Goal: Transaction & Acquisition: Book appointment/travel/reservation

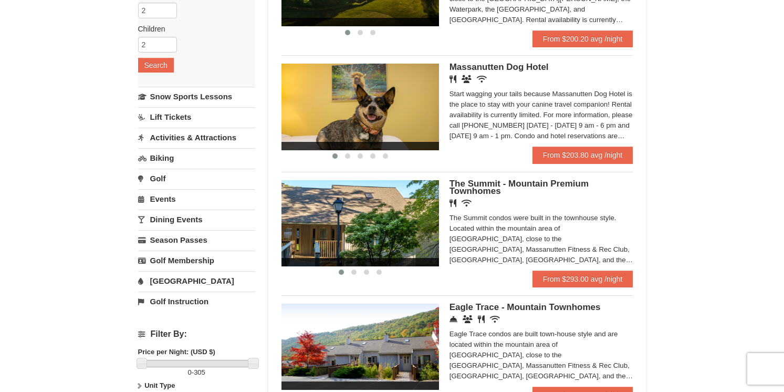
scroll to position [176, 0]
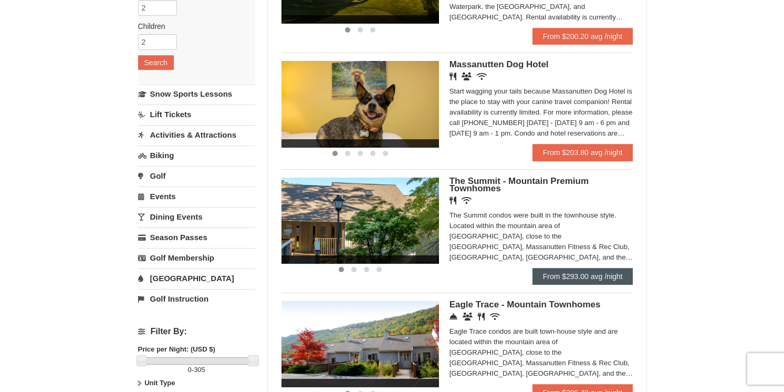
click at [588, 274] on link "From $293.00 avg /night" at bounding box center [582, 276] width 101 height 17
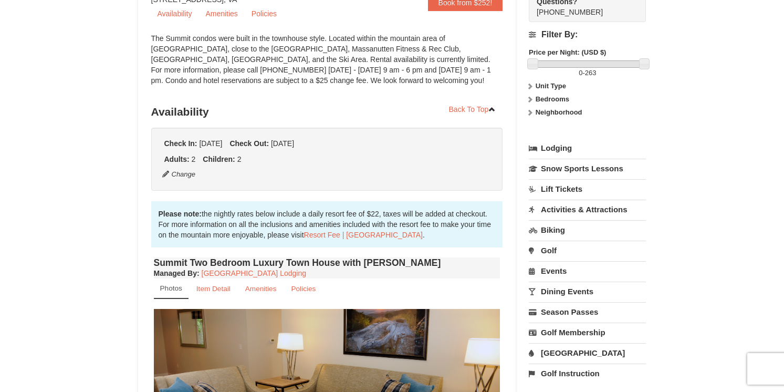
scroll to position [112, 0]
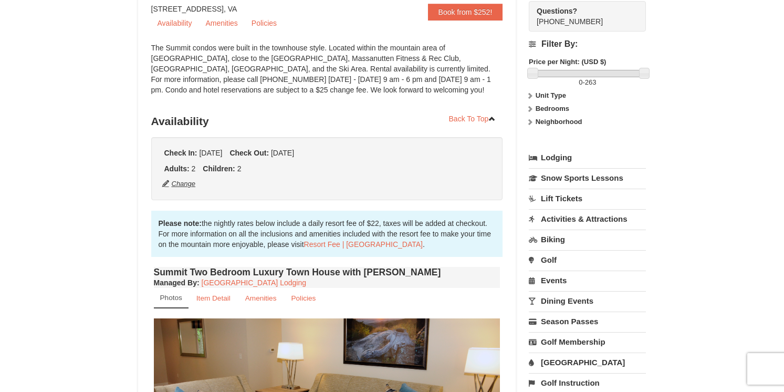
click at [187, 184] on button "Change" at bounding box center [179, 184] width 35 height 12
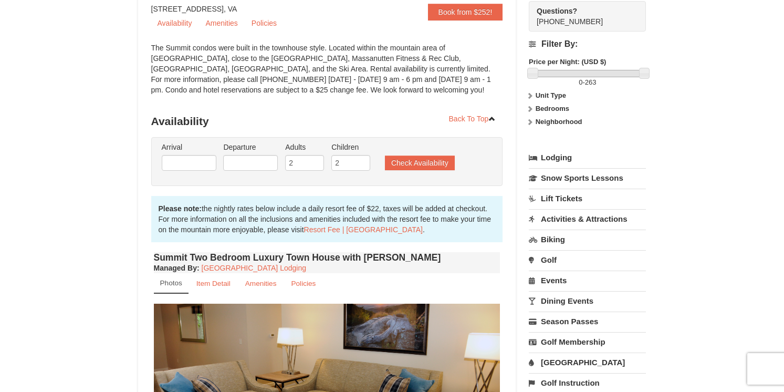
type input "[DATE]"
click at [270, 166] on input "[DATE]" at bounding box center [250, 163] width 55 height 16
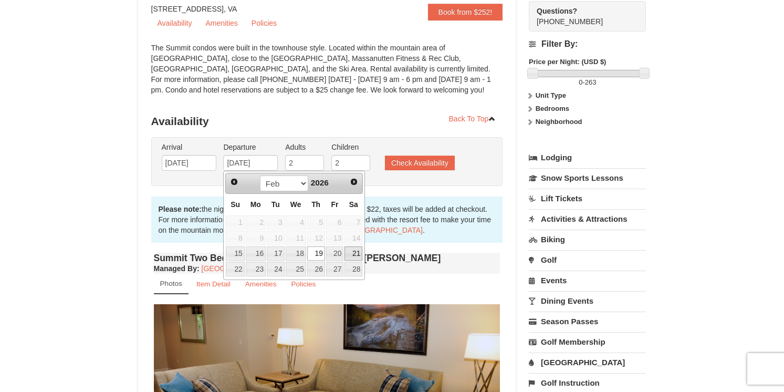
click at [357, 252] on link "21" at bounding box center [353, 253] width 18 height 15
type input "02/21/2026"
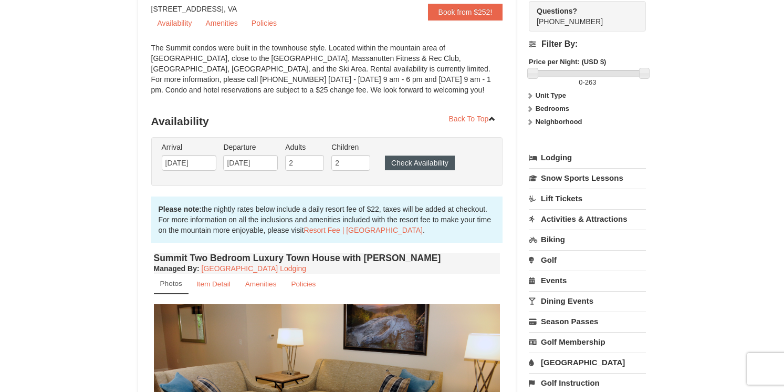
click at [427, 163] on button "Check Availability" at bounding box center [420, 162] width 70 height 15
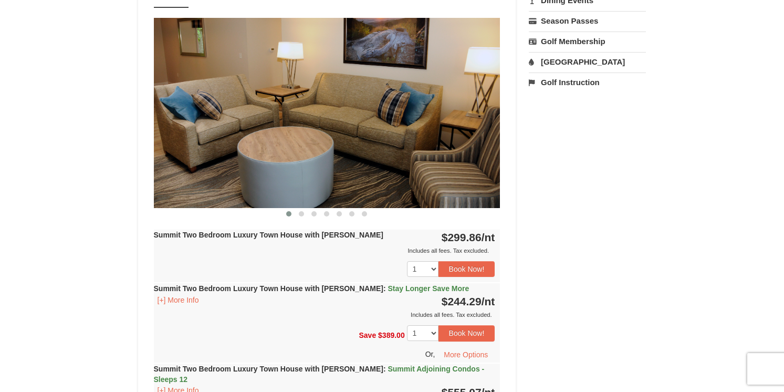
scroll to position [388, 0]
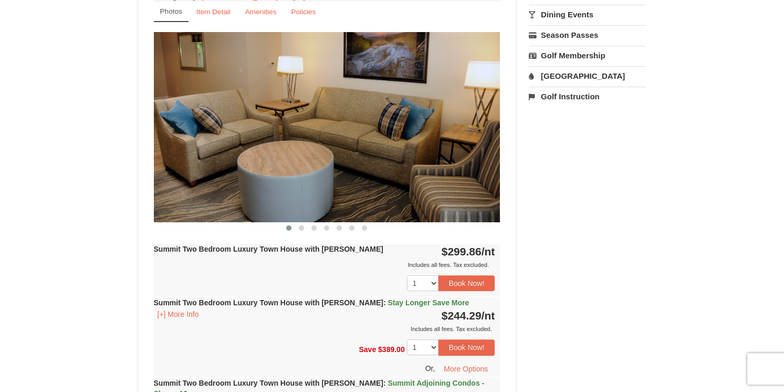
click at [436, 150] on img at bounding box center [327, 127] width 347 height 190
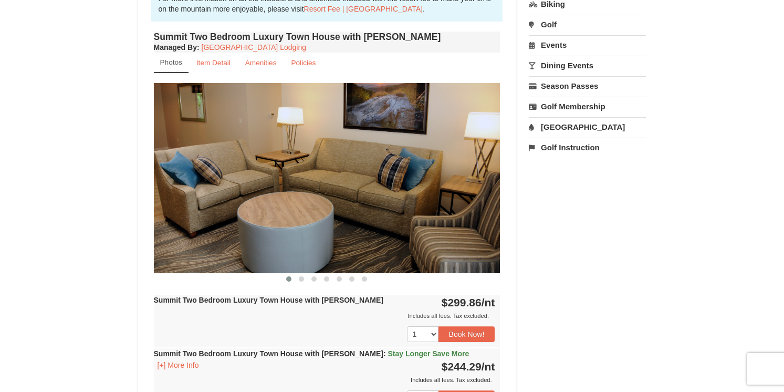
scroll to position [335, 0]
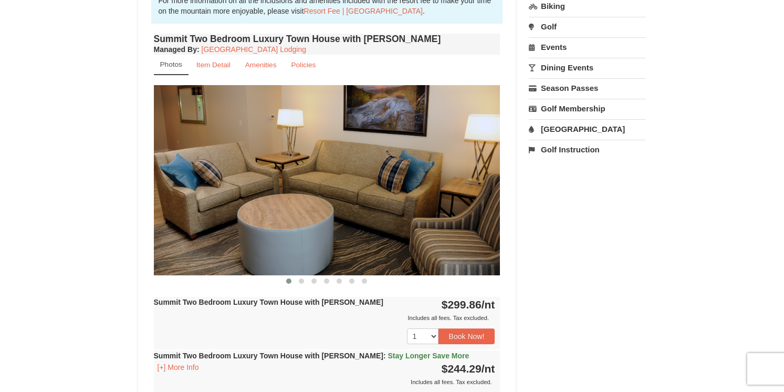
click at [462, 182] on img at bounding box center [327, 180] width 347 height 190
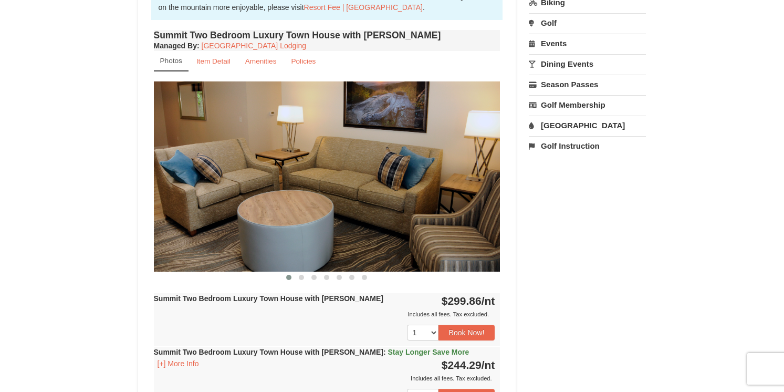
click at [166, 175] on img at bounding box center [327, 176] width 347 height 190
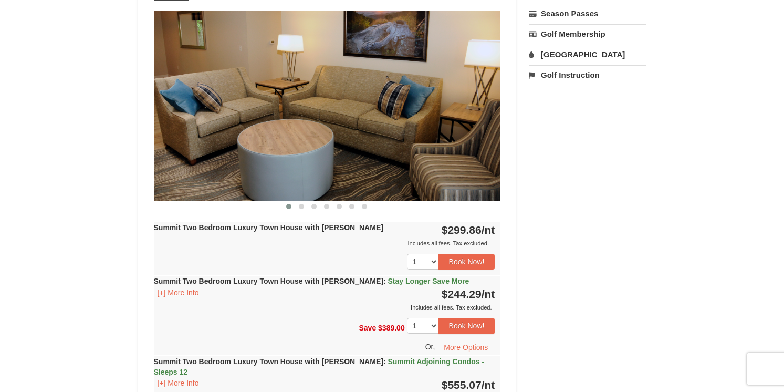
scroll to position [427, 0]
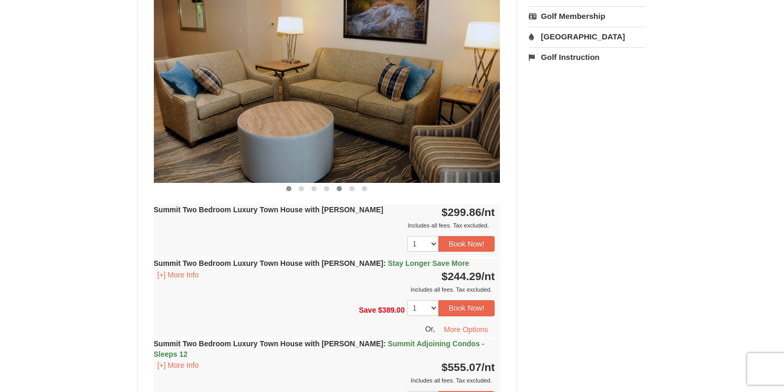
click at [333, 185] on button at bounding box center [339, 188] width 13 height 11
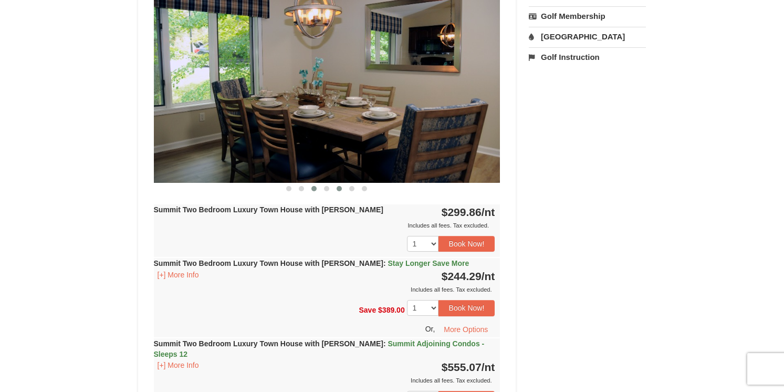
click at [318, 189] on button at bounding box center [314, 188] width 13 height 11
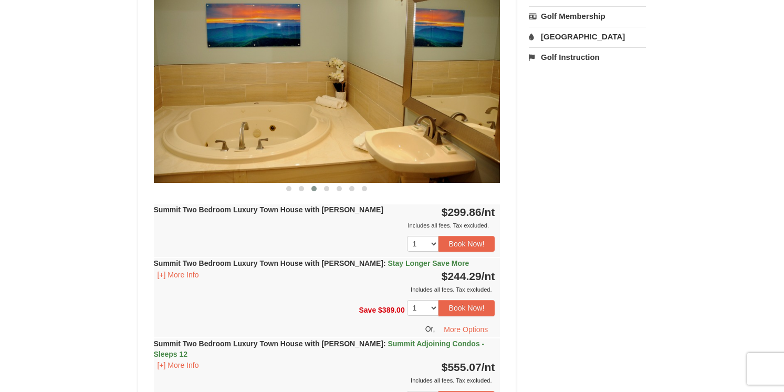
click at [308, 187] on button at bounding box center [314, 188] width 13 height 11
click at [307, 187] on button at bounding box center [301, 188] width 13 height 11
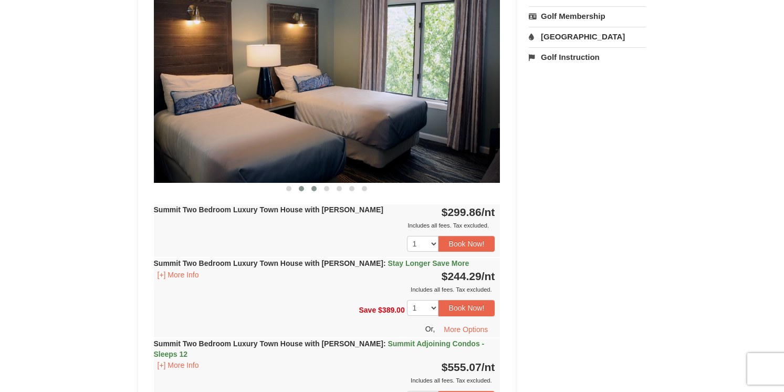
click at [317, 189] on button at bounding box center [314, 188] width 13 height 11
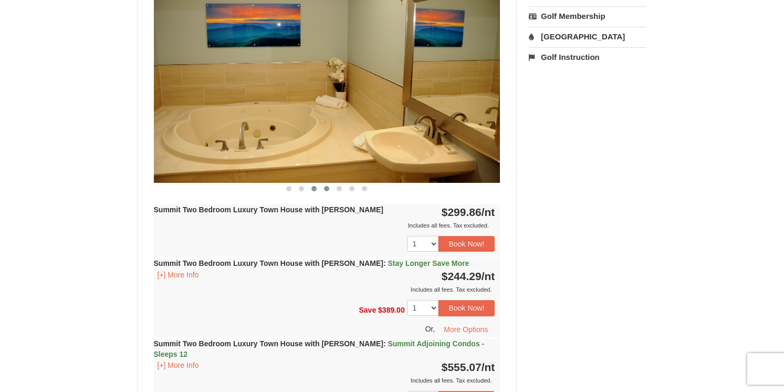
click at [323, 189] on button at bounding box center [326, 188] width 13 height 11
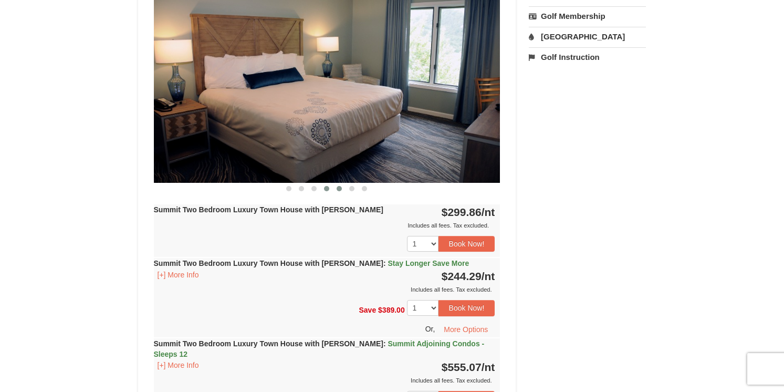
click at [338, 186] on span at bounding box center [339, 188] width 5 height 5
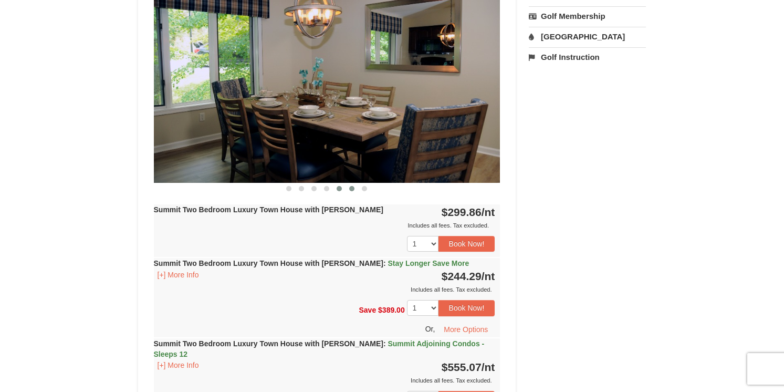
click at [353, 190] on span at bounding box center [351, 188] width 5 height 5
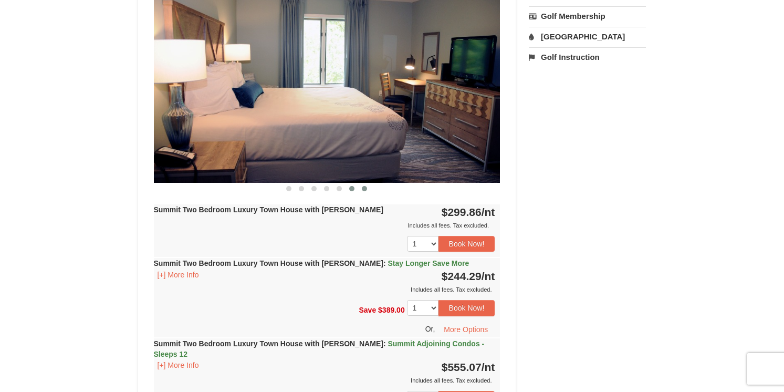
click at [364, 189] on span at bounding box center [364, 188] width 5 height 5
